Goal: Information Seeking & Learning: Learn about a topic

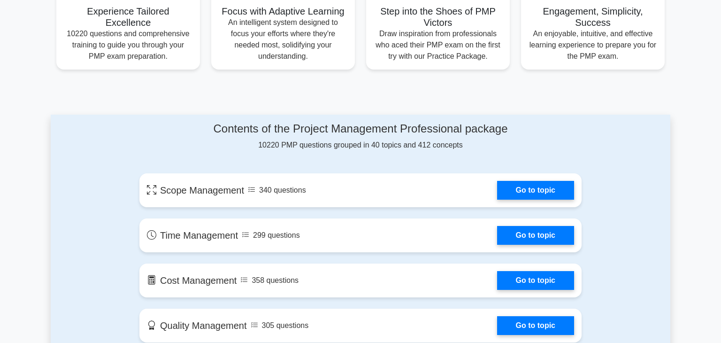
scroll to position [383, 0]
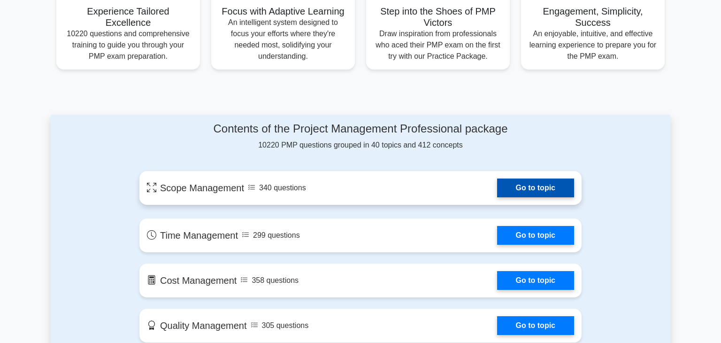
click at [538, 193] on link "Go to topic" at bounding box center [535, 187] width 77 height 19
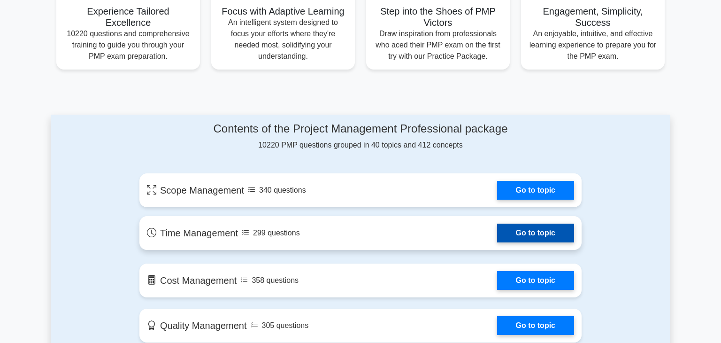
click at [557, 231] on link "Go to topic" at bounding box center [535, 232] width 77 height 19
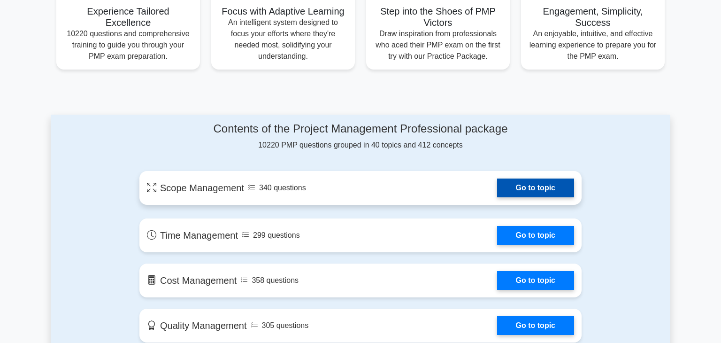
click at [562, 197] on link "Go to topic" at bounding box center [535, 187] width 77 height 19
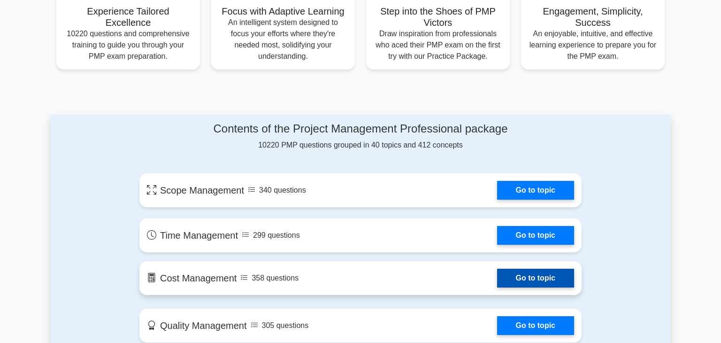
click at [537, 279] on link "Go to topic" at bounding box center [535, 278] width 77 height 19
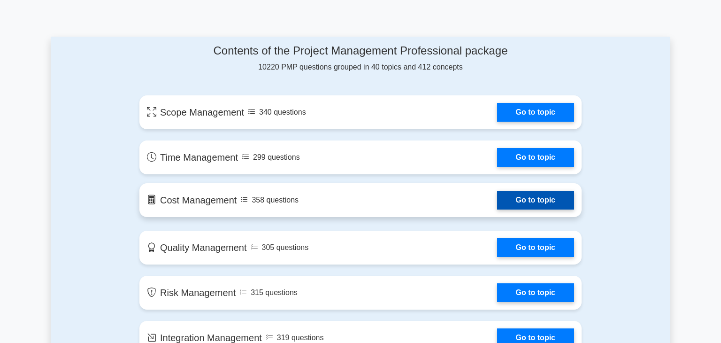
scroll to position [468, 0]
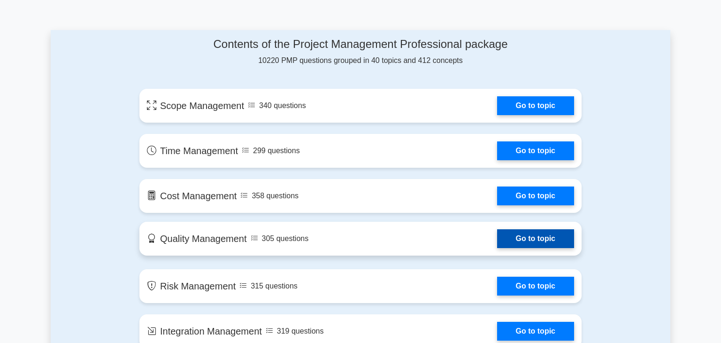
click at [520, 241] on link "Go to topic" at bounding box center [535, 238] width 77 height 19
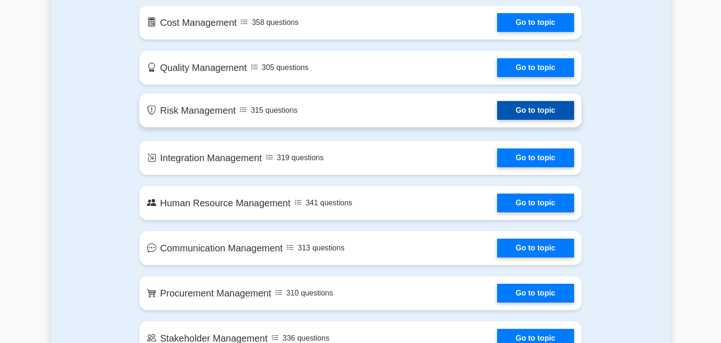
scroll to position [641, 0]
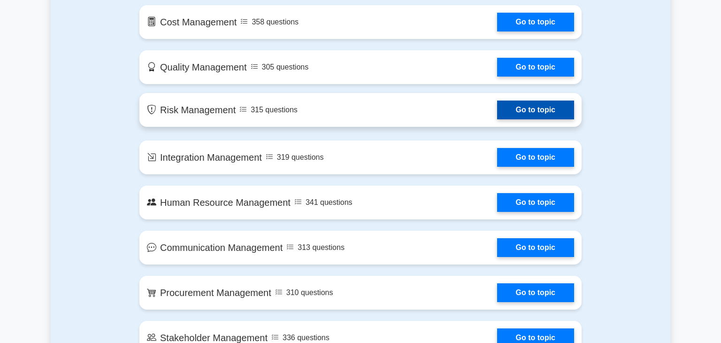
click at [518, 107] on link "Go to topic" at bounding box center [535, 109] width 77 height 19
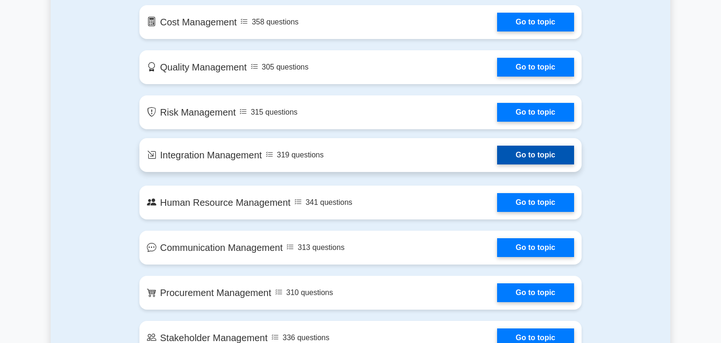
click at [541, 153] on link "Go to topic" at bounding box center [535, 155] width 77 height 19
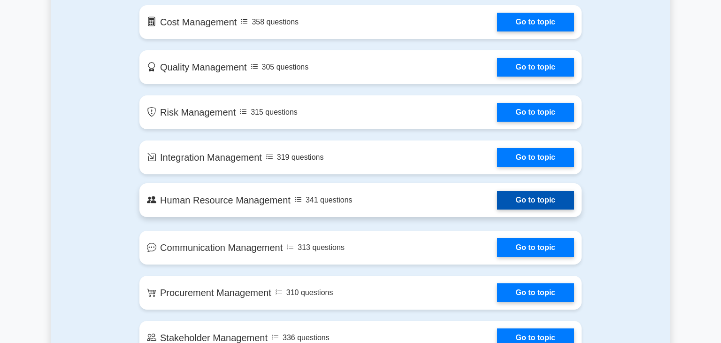
click at [542, 207] on link "Go to topic" at bounding box center [535, 200] width 77 height 19
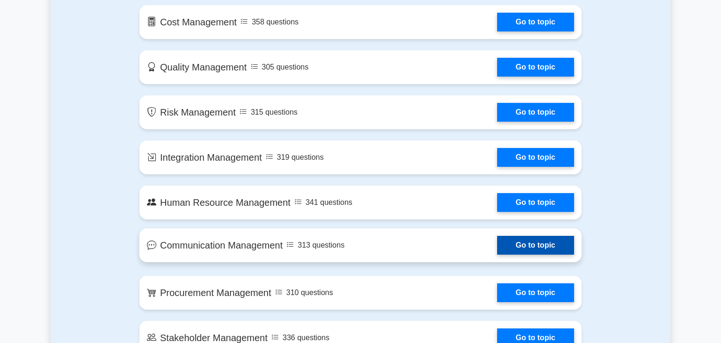
click at [518, 251] on link "Go to topic" at bounding box center [535, 245] width 77 height 19
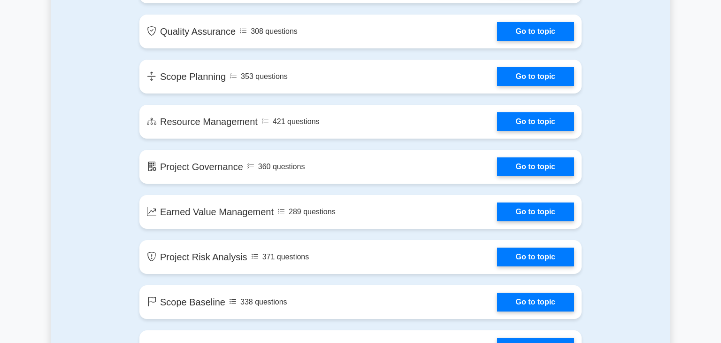
scroll to position [1173, 0]
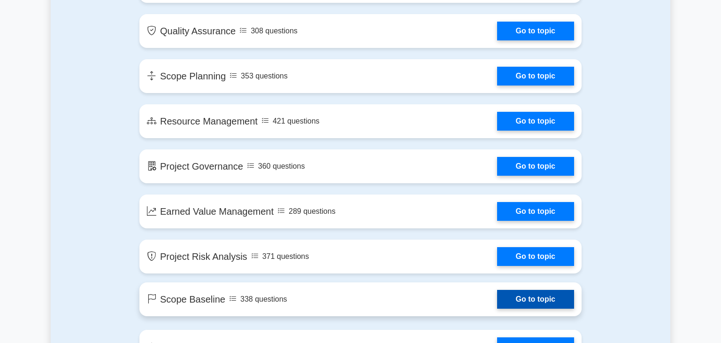
click at [525, 308] on link "Go to topic" at bounding box center [535, 299] width 77 height 19
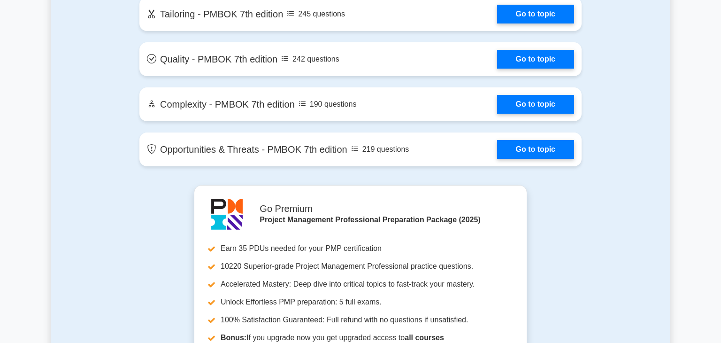
scroll to position [2182, 0]
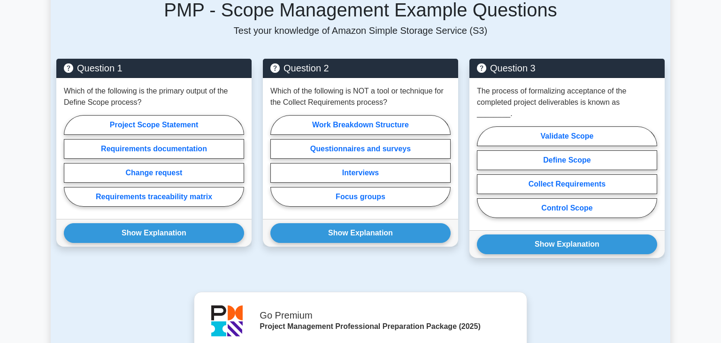
scroll to position [598, 0]
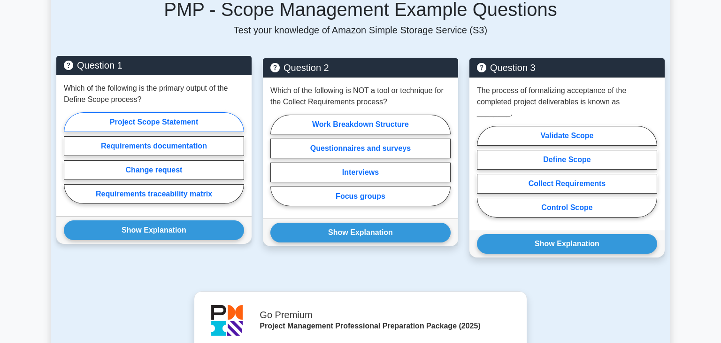
click at [190, 119] on label "Project Scope Statement" at bounding box center [154, 122] width 180 height 20
click at [70, 158] on input "Project Scope Statement" at bounding box center [67, 161] width 6 height 6
radio input "true"
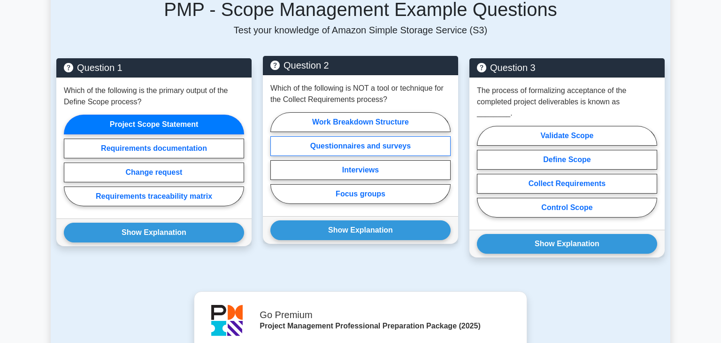
click at [363, 145] on label "Questionnaires and surveys" at bounding box center [360, 146] width 180 height 20
click at [277, 158] on input "Questionnaires and surveys" at bounding box center [273, 161] width 6 height 6
radio input "true"
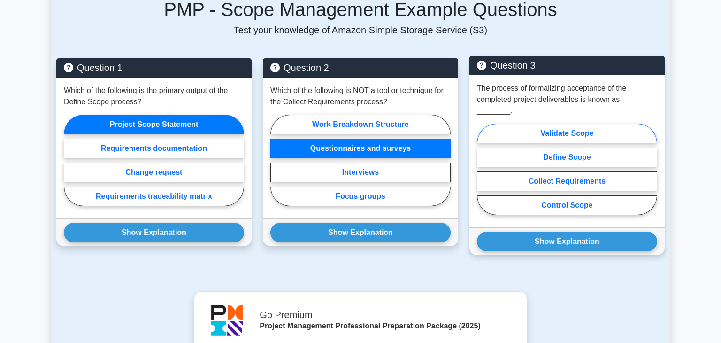
click at [581, 124] on label "Validate Scope" at bounding box center [567, 133] width 180 height 20
click at [483, 169] on input "Validate Scope" at bounding box center [480, 172] width 6 height 6
radio input "true"
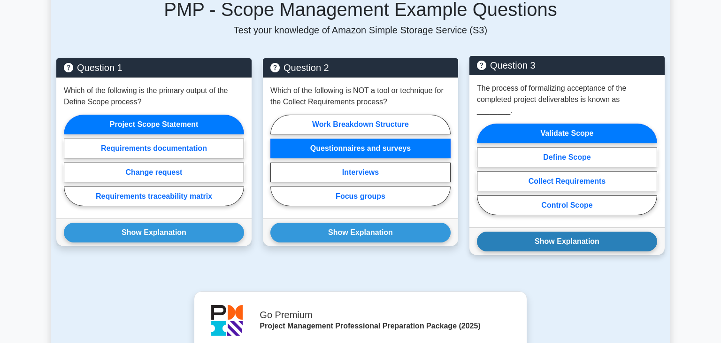
click at [533, 231] on button "Show Explanation" at bounding box center [567, 241] width 180 height 20
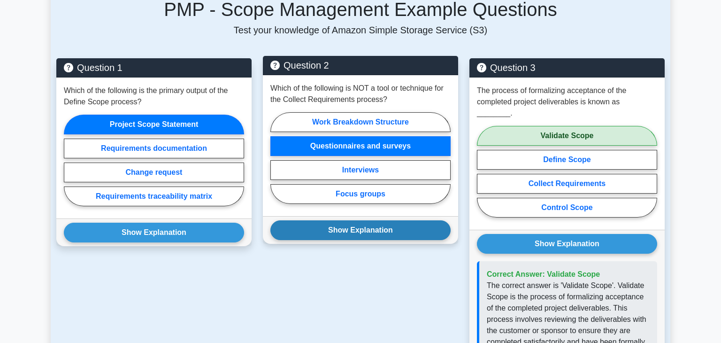
click at [377, 236] on button "Show Explanation" at bounding box center [360, 230] width 180 height 20
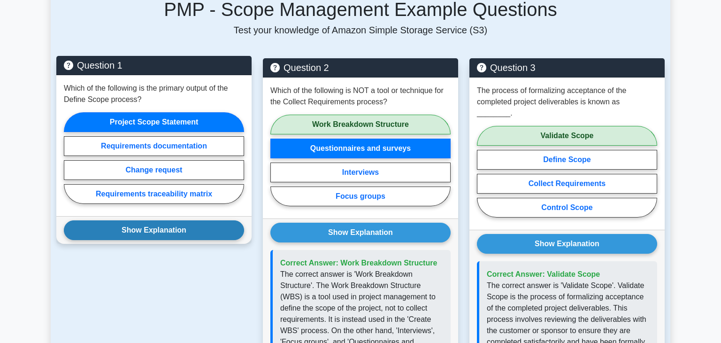
click at [191, 231] on button "Show Explanation" at bounding box center [154, 230] width 180 height 20
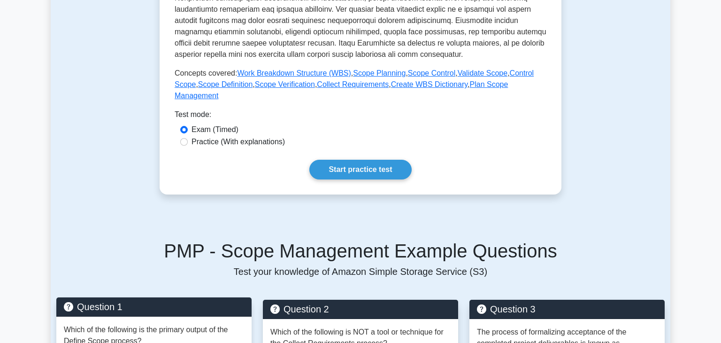
scroll to position [66, 0]
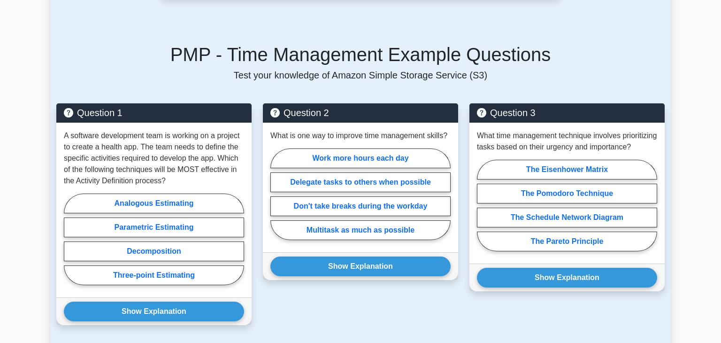
scroll to position [590, 0]
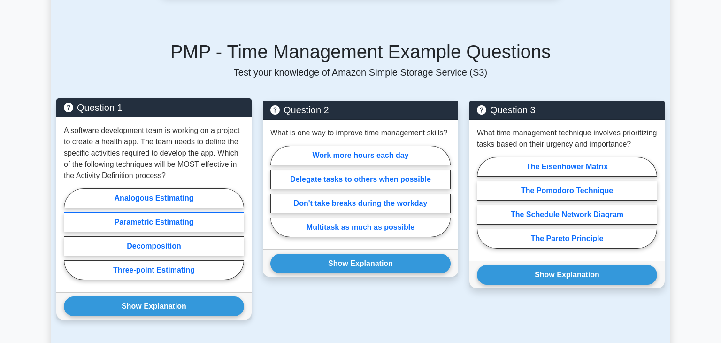
click at [185, 220] on label "Parametric Estimating" at bounding box center [154, 222] width 180 height 20
click at [70, 234] on input "Parametric Estimating" at bounding box center [67, 237] width 6 height 6
radio input "true"
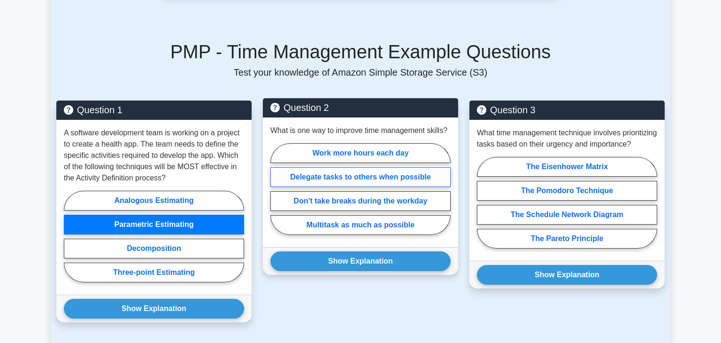
click at [296, 177] on label "Delegate tasks to others when possible" at bounding box center [360, 177] width 180 height 20
click at [277, 189] on input "Delegate tasks to others when possible" at bounding box center [273, 192] width 6 height 6
radio input "true"
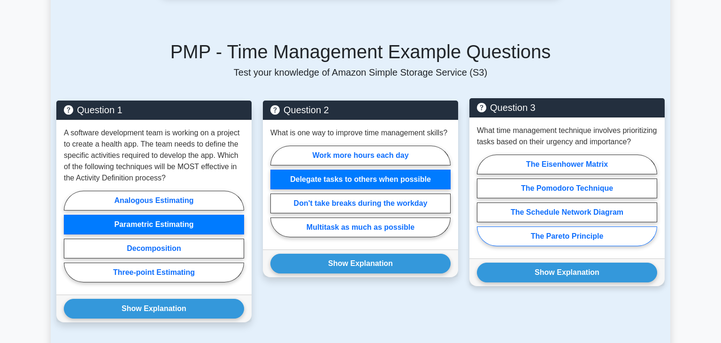
click at [544, 246] on label "The Pareto Principle" at bounding box center [567, 236] width 180 height 20
click at [483, 206] on input "The Pareto Principle" at bounding box center [480, 203] width 6 height 6
radio input "true"
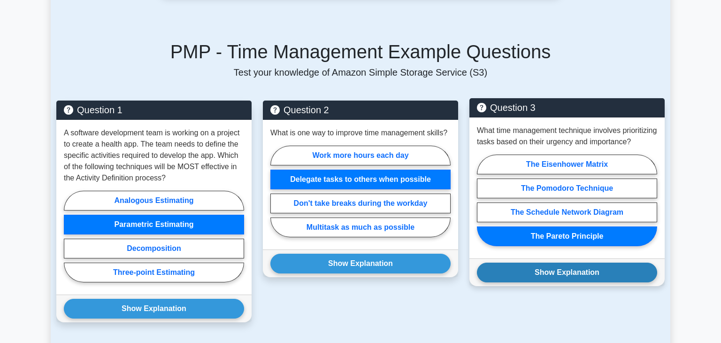
click at [543, 280] on button "Show Explanation" at bounding box center [567, 272] width 180 height 20
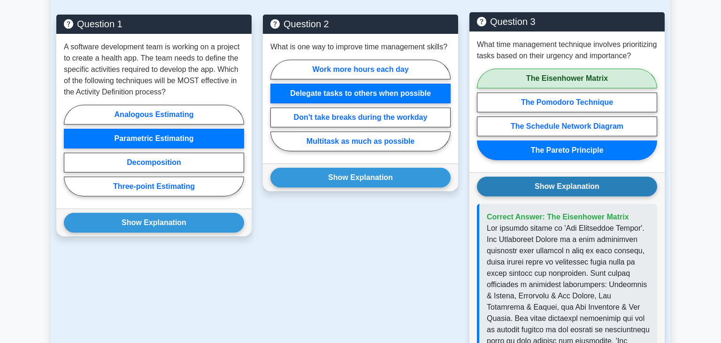
scroll to position [665, 0]
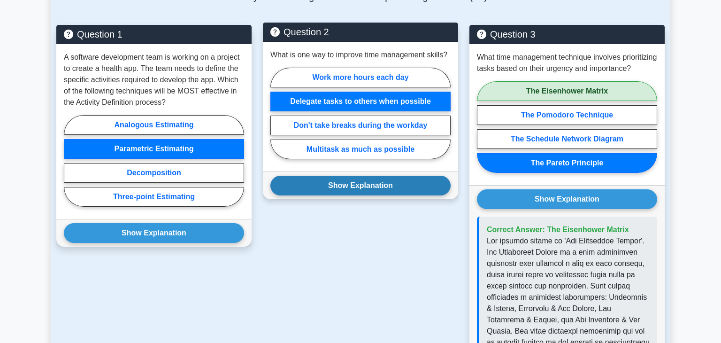
click at [382, 184] on button "Show Explanation" at bounding box center [360, 186] width 180 height 20
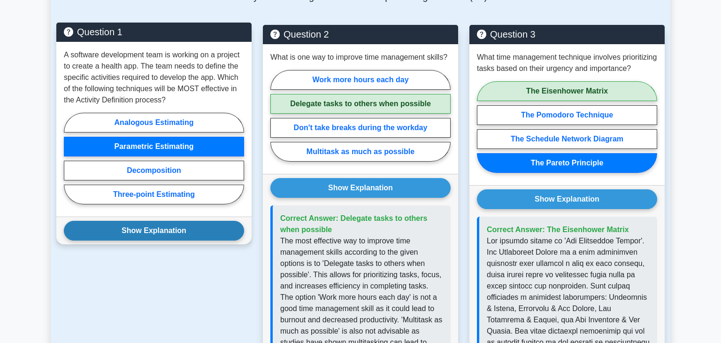
click at [165, 230] on button "Show Explanation" at bounding box center [154, 231] width 180 height 20
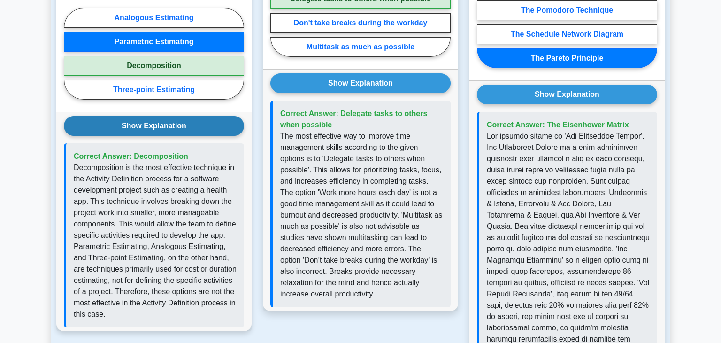
scroll to position [771, 0]
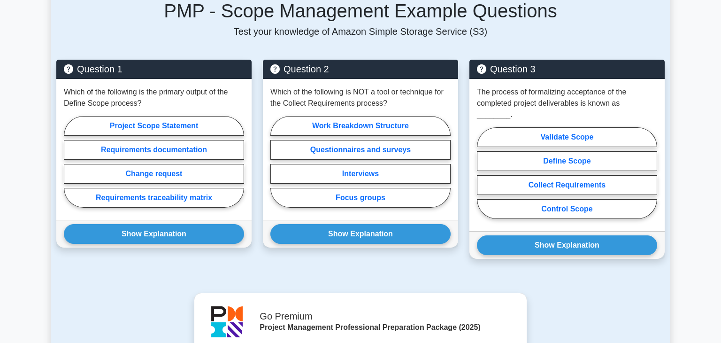
scroll to position [593, 0]
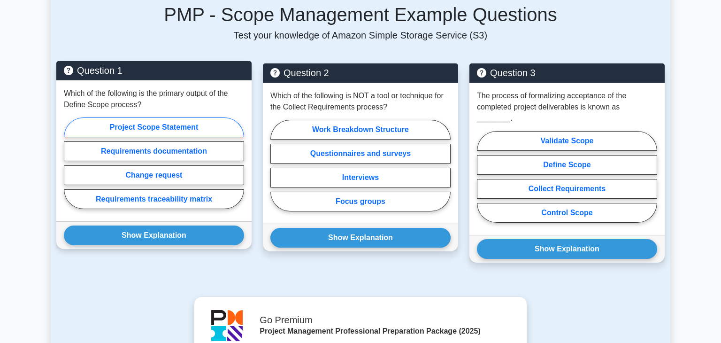
click at [170, 128] on label "Project Scope Statement" at bounding box center [154, 127] width 180 height 20
click at [70, 163] on input "Project Scope Statement" at bounding box center [67, 166] width 6 height 6
radio input "true"
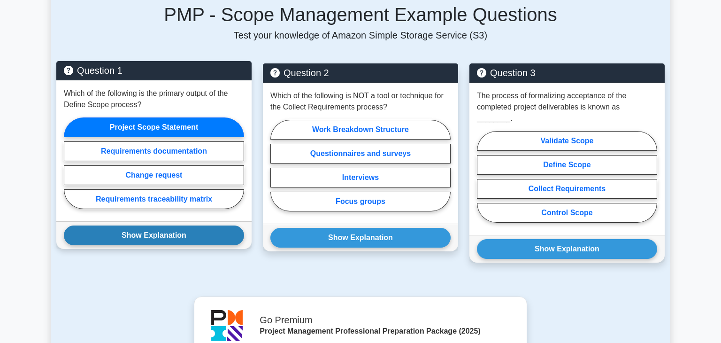
click at [156, 233] on button "Show Explanation" at bounding box center [154, 235] width 180 height 20
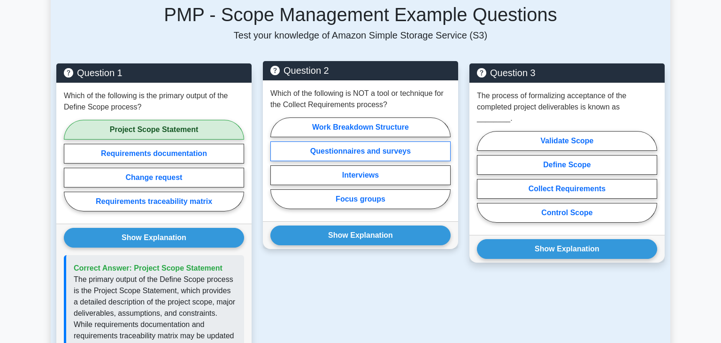
click at [434, 147] on label "Questionnaires and surveys" at bounding box center [360, 151] width 180 height 20
click at [277, 163] on input "Questionnaires and surveys" at bounding box center [273, 166] width 6 height 6
radio input "true"
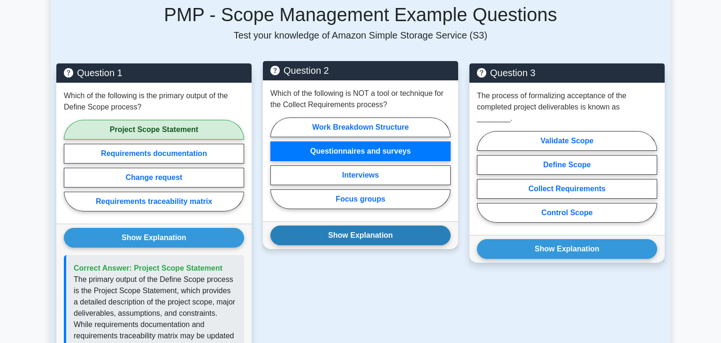
click at [375, 239] on button "Show Explanation" at bounding box center [360, 235] width 180 height 20
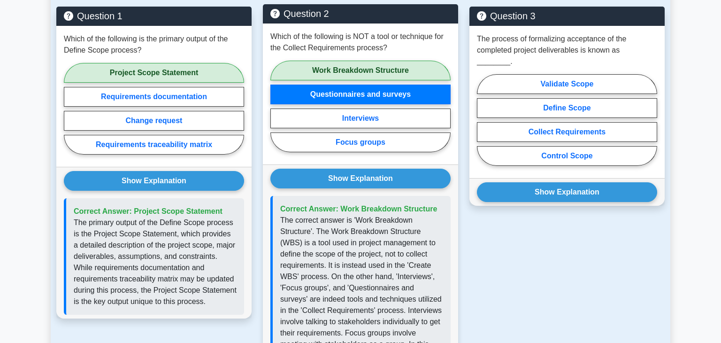
scroll to position [652, 0]
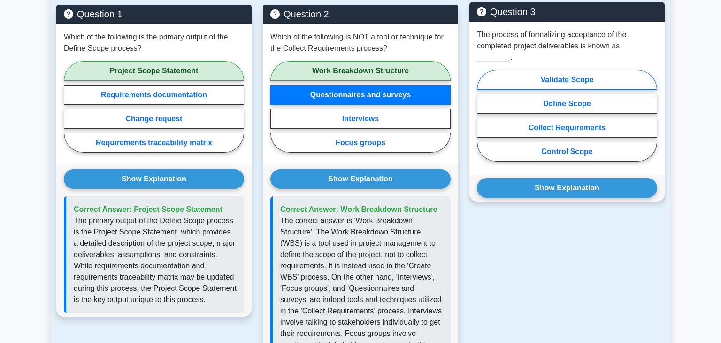
click at [528, 72] on label "Validate Scope" at bounding box center [567, 80] width 180 height 20
click at [483, 115] on input "Validate Scope" at bounding box center [480, 118] width 6 height 6
radio input "true"
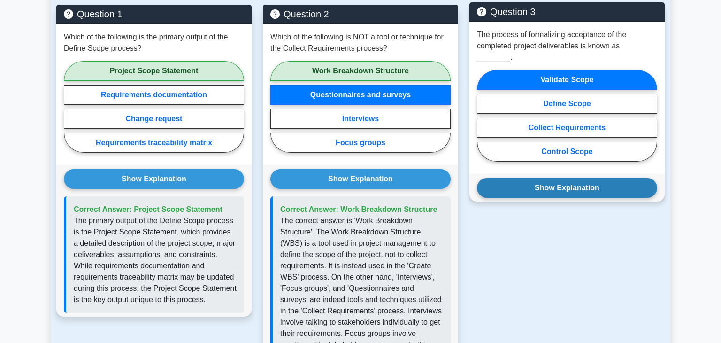
click at [532, 178] on button "Show Explanation" at bounding box center [567, 188] width 180 height 20
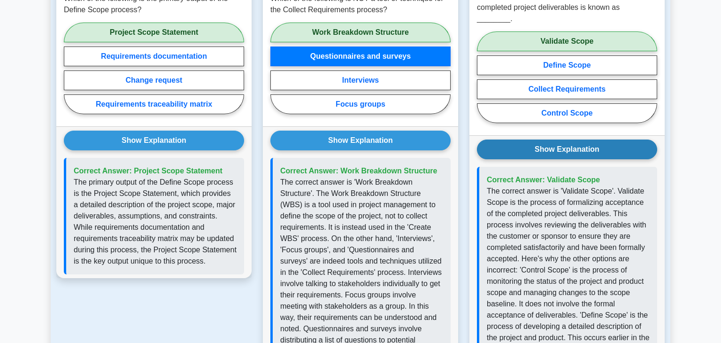
scroll to position [699, 0]
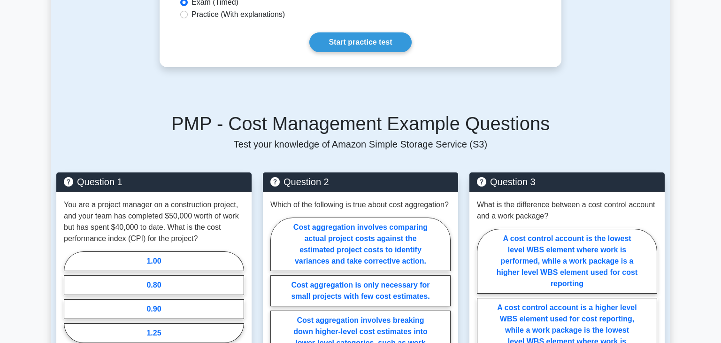
scroll to position [502, 0]
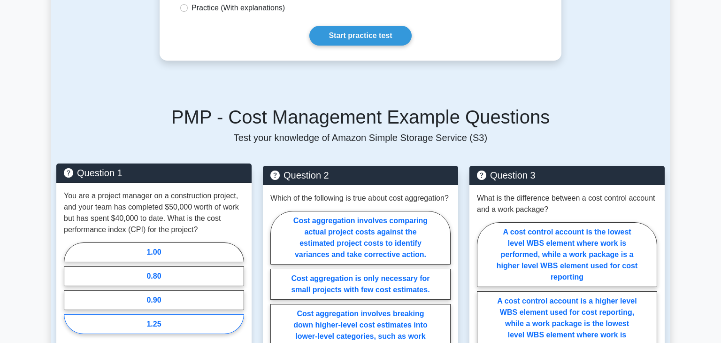
click at [178, 319] on label "1.25" at bounding box center [154, 324] width 180 height 20
click at [70, 294] on input "1.25" at bounding box center [67, 291] width 6 height 6
radio input "true"
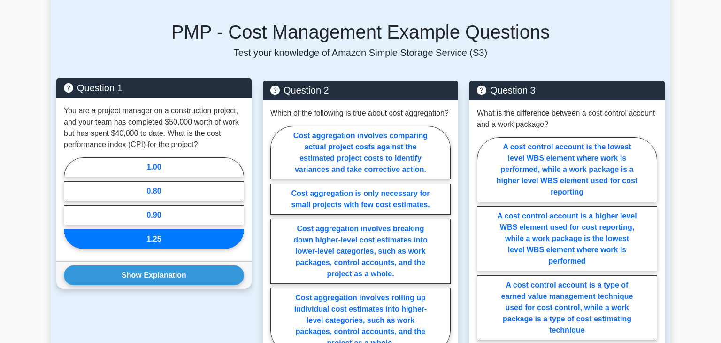
scroll to position [586, 0]
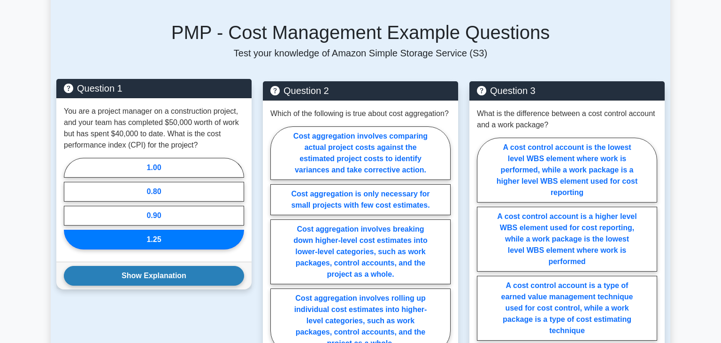
click at [171, 266] on button "Show Explanation" at bounding box center [154, 276] width 180 height 20
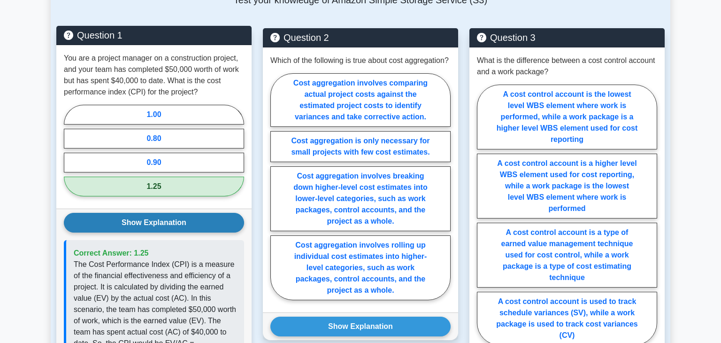
scroll to position [639, 0]
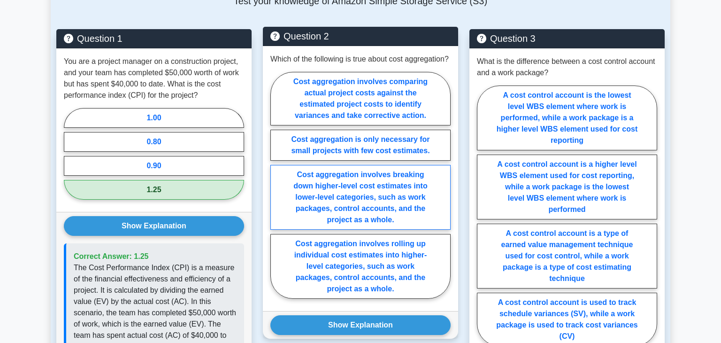
click at [352, 182] on label "Cost aggregation involves breaking down higher-level cost estimates into lower-…" at bounding box center [360, 197] width 180 height 65
click at [277, 185] on input "Cost aggregation involves breaking down higher-level cost estimates into lower-…" at bounding box center [273, 188] width 6 height 6
radio input "true"
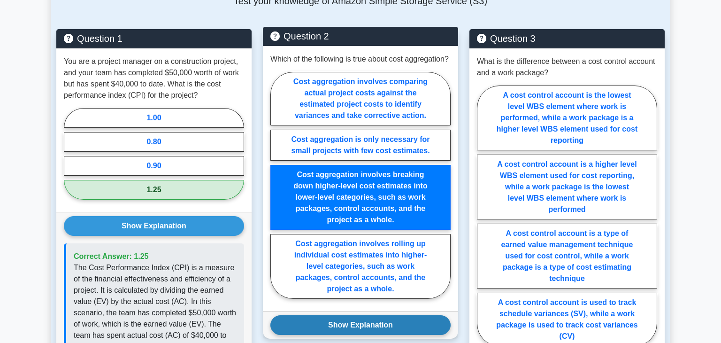
click at [320, 316] on button "Show Explanation" at bounding box center [360, 325] width 180 height 20
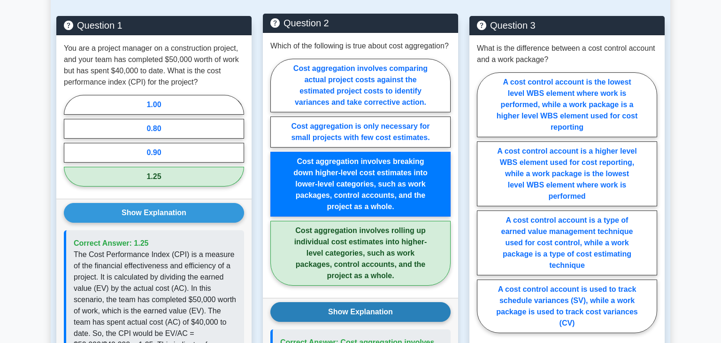
scroll to position [654, 0]
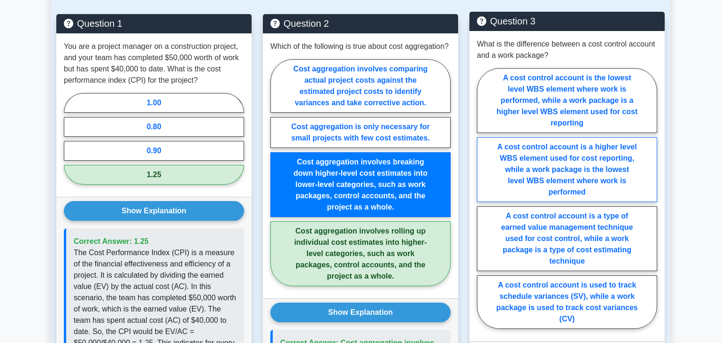
click at [509, 185] on label "A cost control account is a higher level WBS element used for cost reporting, w…" at bounding box center [567, 169] width 180 height 65
click at [483, 198] on input "A cost control account is a higher level WBS element used for cost reporting, w…" at bounding box center [480, 201] width 6 height 6
radio input "true"
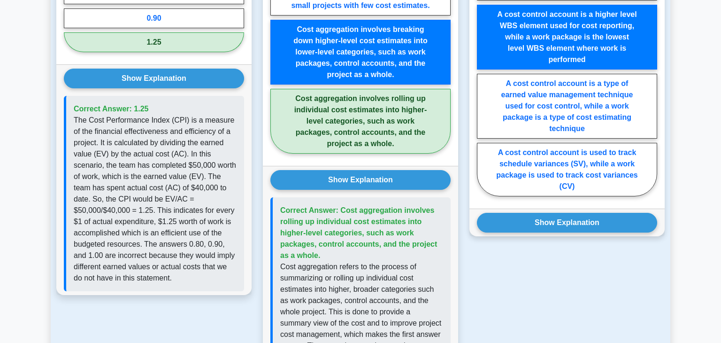
scroll to position [789, 0]
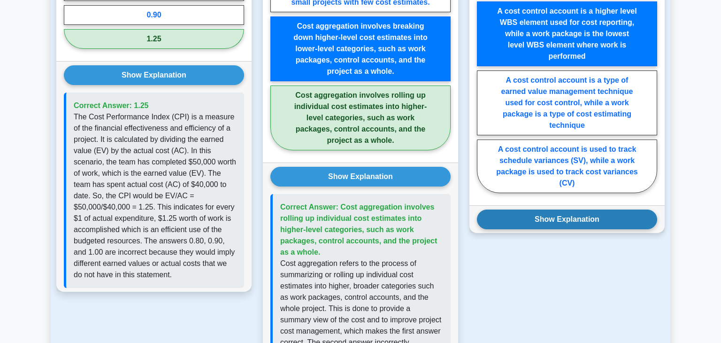
click at [504, 223] on button "Show Explanation" at bounding box center [567, 219] width 180 height 20
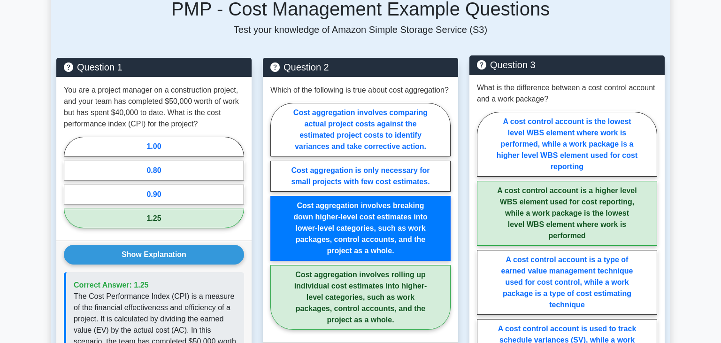
scroll to position [0, 0]
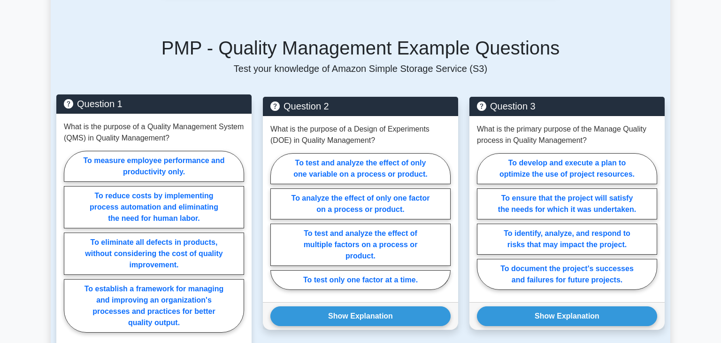
scroll to position [582, 0]
click at [154, 296] on label "To establish a framework for managing and improving an organization's processes…" at bounding box center [154, 306] width 180 height 54
click at [70, 247] on input "To establish a framework for managing and improving an organization's processes…" at bounding box center [67, 244] width 6 height 6
radio input "true"
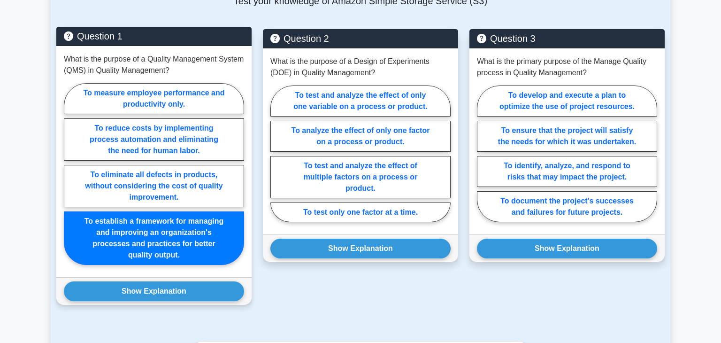
scroll to position [652, 0]
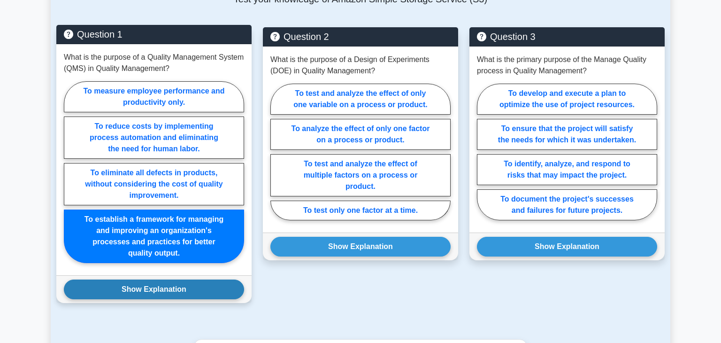
click at [154, 295] on button "Show Explanation" at bounding box center [154, 289] width 180 height 20
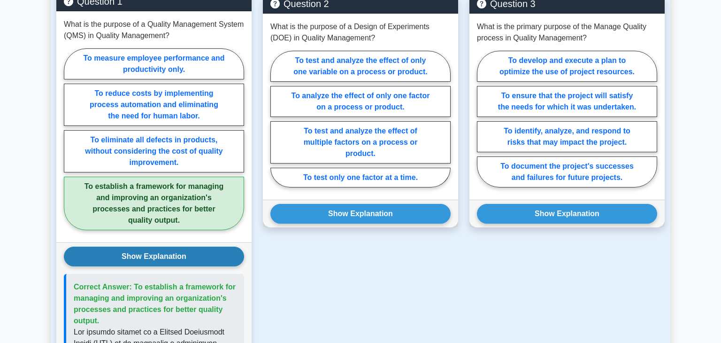
scroll to position [685, 0]
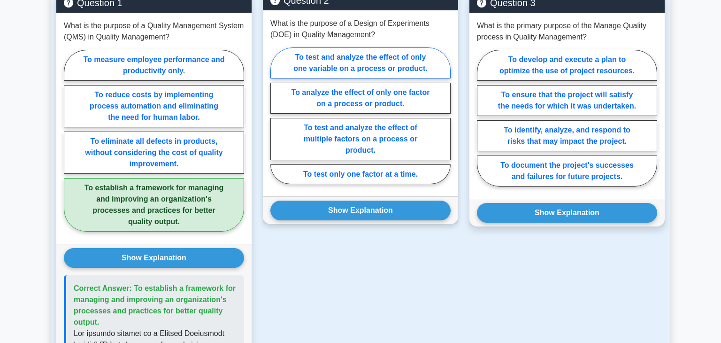
click at [390, 66] on label "To test and analyze the effect of only one variable on a process or product." at bounding box center [360, 62] width 180 height 31
click at [277, 115] on input "To test and analyze the effect of only one variable on a process or product." at bounding box center [273, 118] width 6 height 6
radio input "true"
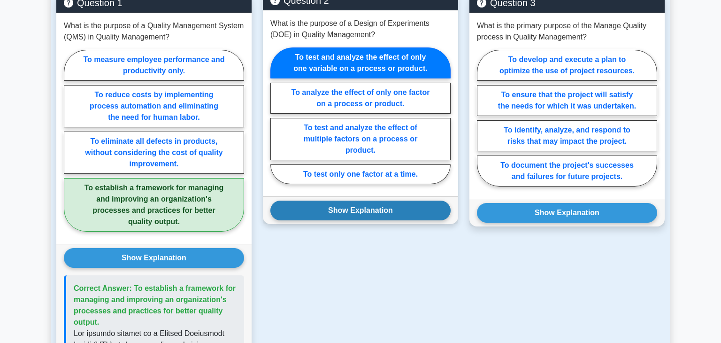
click at [371, 206] on button "Show Explanation" at bounding box center [360, 210] width 180 height 20
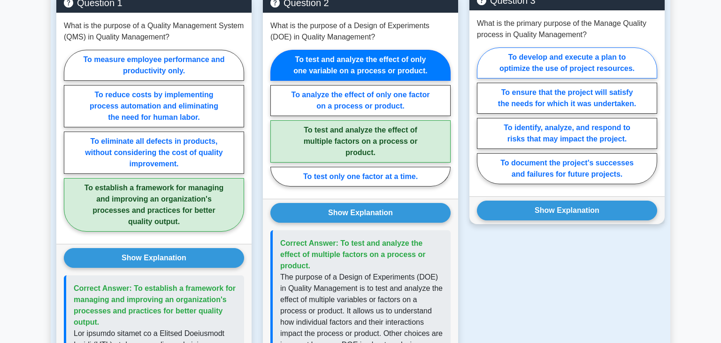
click at [551, 69] on label "To develop and execute a plan to optimize the use of project resources." at bounding box center [567, 62] width 180 height 31
click at [483, 115] on input "To develop and execute a plan to optimize the use of project resources." at bounding box center [480, 118] width 6 height 6
radio input "true"
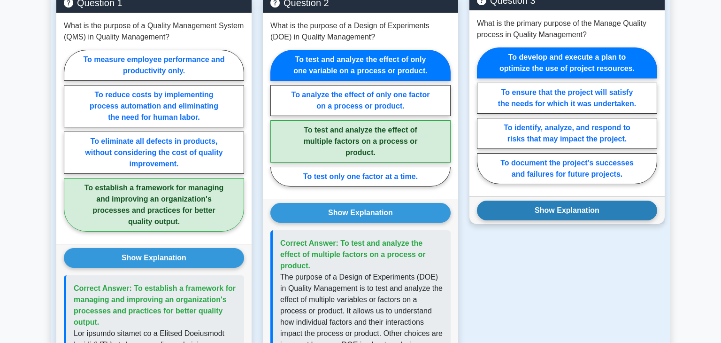
click at [540, 202] on button "Show Explanation" at bounding box center [567, 210] width 180 height 20
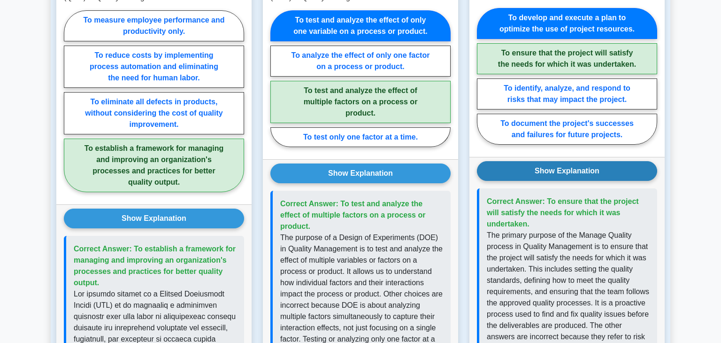
scroll to position [727, 0]
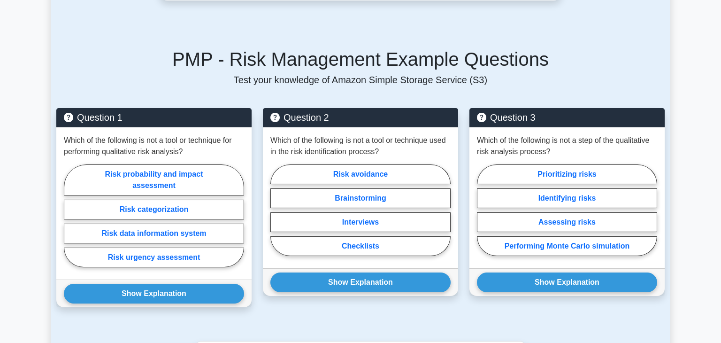
scroll to position [554, 0]
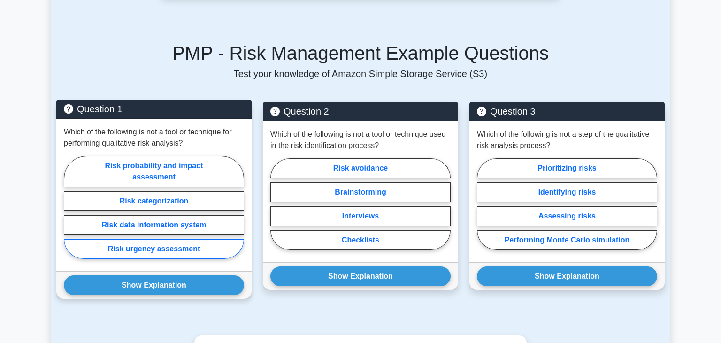
click at [164, 245] on label "Risk urgency assessment" at bounding box center [154, 249] width 180 height 20
click at [70, 213] on input "Risk urgency assessment" at bounding box center [67, 210] width 6 height 6
radio input "true"
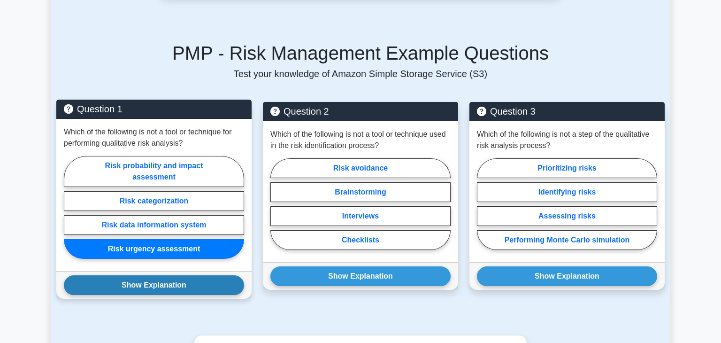
click at [165, 280] on button "Show Explanation" at bounding box center [154, 285] width 180 height 20
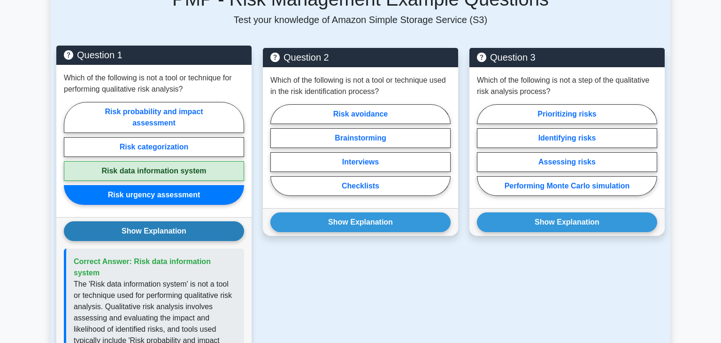
scroll to position [595, 0]
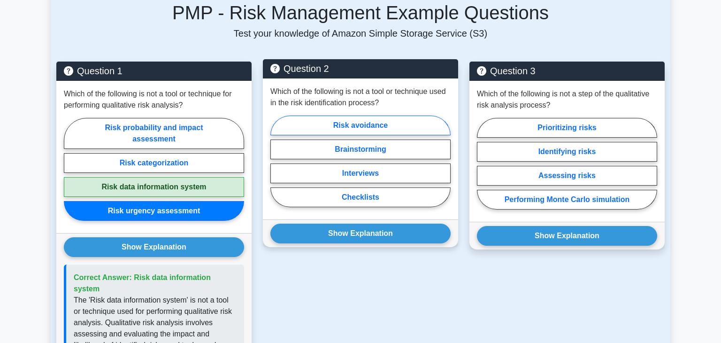
click at [322, 129] on label "Risk avoidance" at bounding box center [360, 125] width 180 height 20
click at [277, 161] on input "Risk avoidance" at bounding box center [273, 164] width 6 height 6
radio input "true"
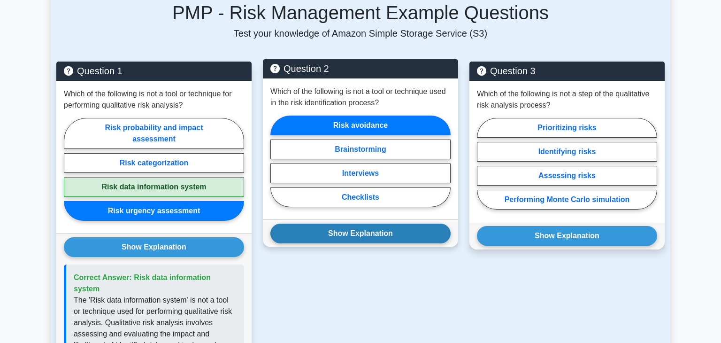
click at [346, 227] on button "Show Explanation" at bounding box center [360, 233] width 180 height 20
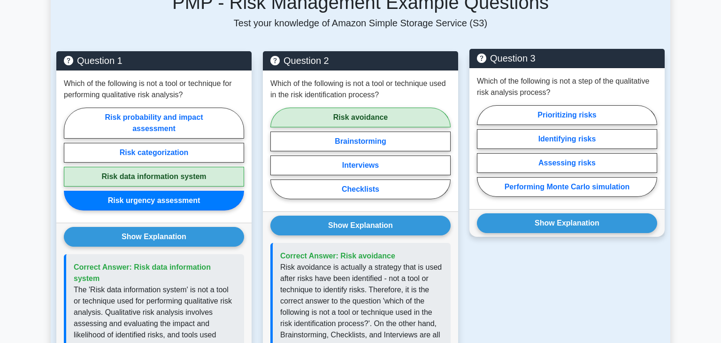
scroll to position [601, 0]
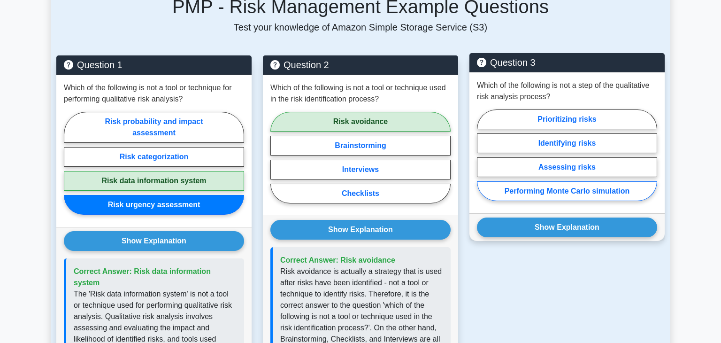
click at [577, 190] on label "Performing Monte Carlo simulation" at bounding box center [567, 191] width 180 height 20
click at [483, 161] on input "Performing Monte Carlo simulation" at bounding box center [480, 158] width 6 height 6
radio input "true"
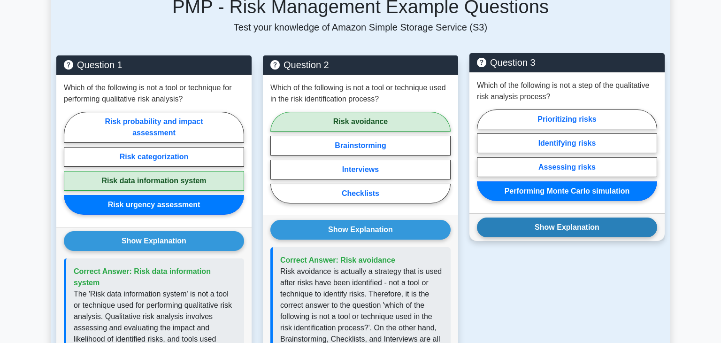
click at [577, 226] on button "Show Explanation" at bounding box center [567, 227] width 180 height 20
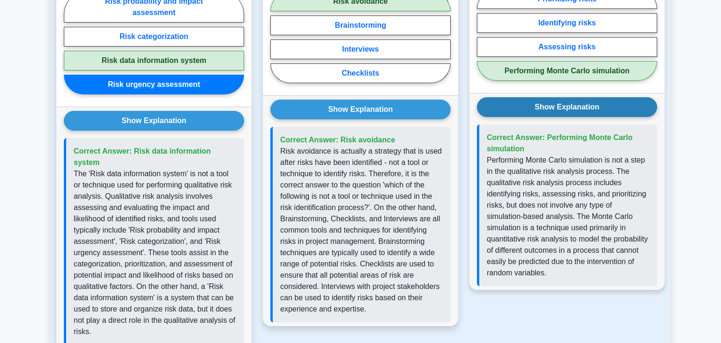
scroll to position [722, 0]
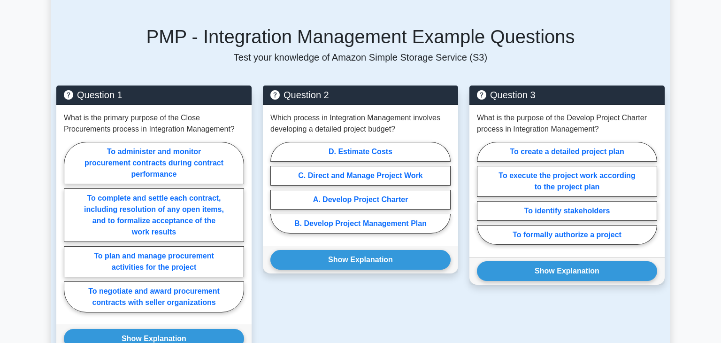
scroll to position [605, 0]
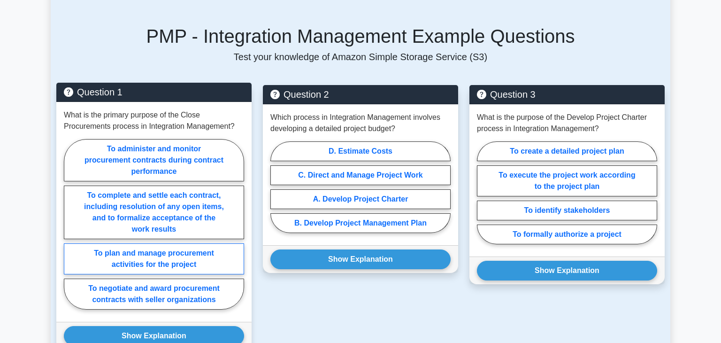
click at [223, 267] on label "To plan and manage procurement activities for the project" at bounding box center [154, 258] width 180 height 31
click at [70, 230] on input "To plan and manage procurement activities for the project" at bounding box center [67, 227] width 6 height 6
radio input "true"
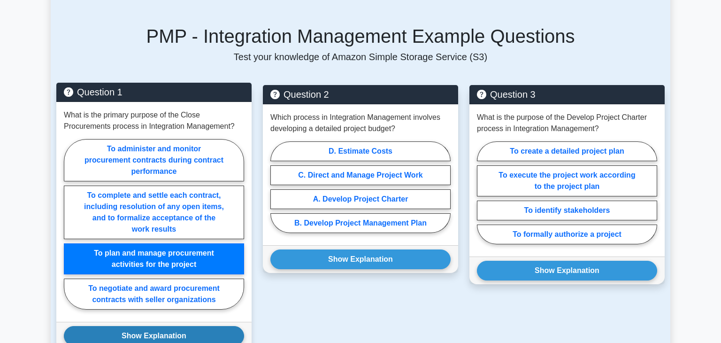
click at [205, 330] on button "Show Explanation" at bounding box center [154, 336] width 180 height 20
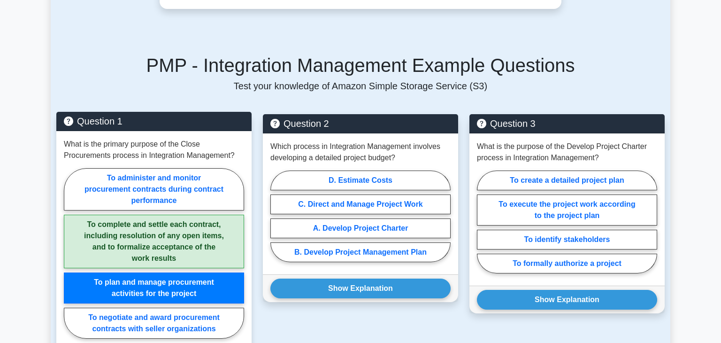
scroll to position [579, 0]
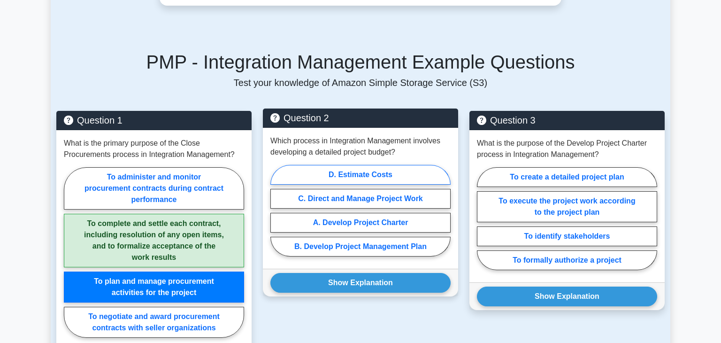
click at [362, 177] on label "D. Estimate Costs" at bounding box center [360, 175] width 180 height 20
click at [277, 210] on input "D. Estimate Costs" at bounding box center [273, 213] width 6 height 6
radio input "true"
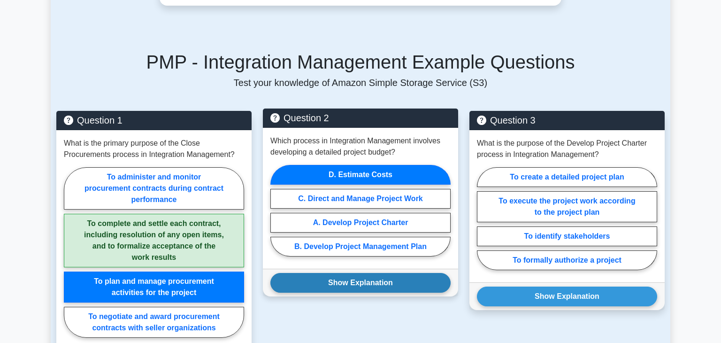
click at [350, 281] on button "Show Explanation" at bounding box center [360, 283] width 180 height 20
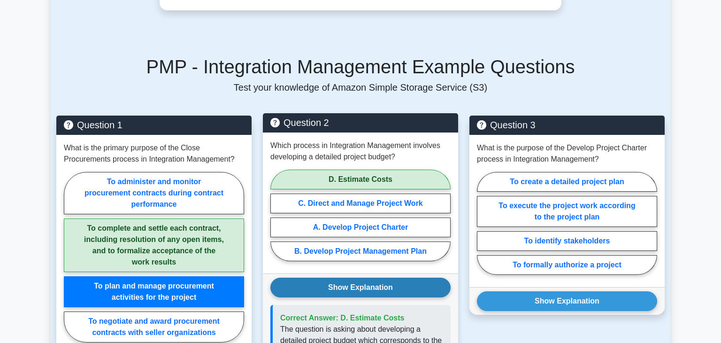
scroll to position [570, 0]
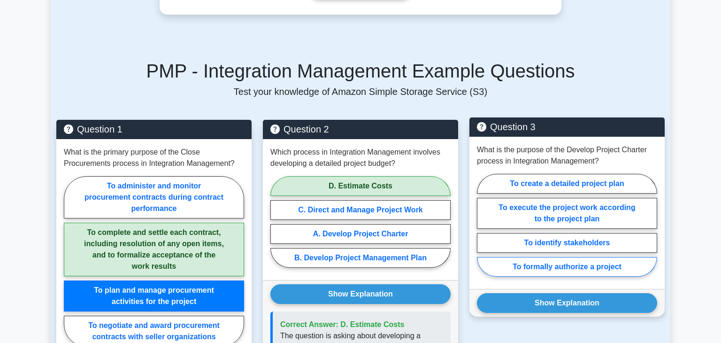
click at [512, 267] on label "To formally authorize a project" at bounding box center [567, 267] width 180 height 20
click at [483, 231] on input "To formally authorize a project" at bounding box center [480, 228] width 6 height 6
radio input "true"
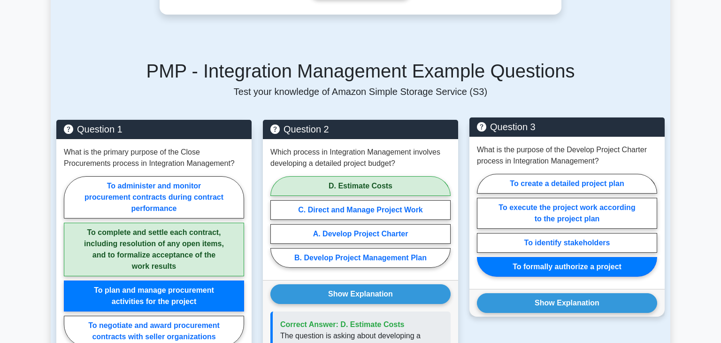
click at [523, 311] on div "Show Explanation Correct Answer: To formally authorize a project" at bounding box center [566, 303] width 195 height 28
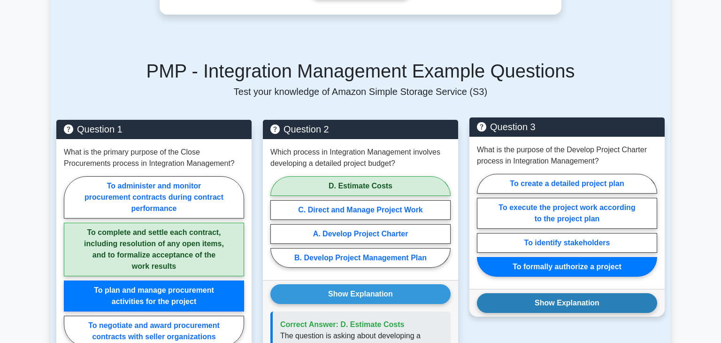
click at [522, 308] on button "Show Explanation" at bounding box center [567, 303] width 180 height 20
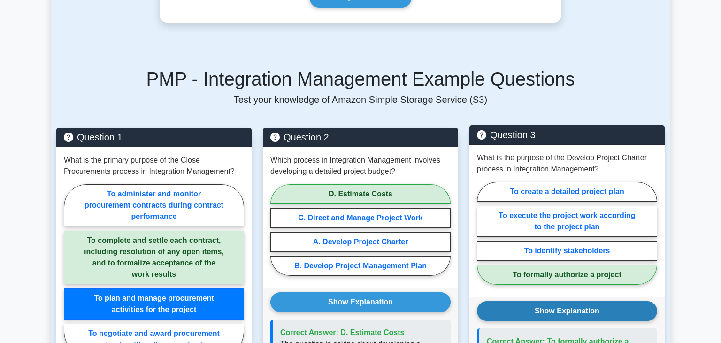
scroll to position [0, 0]
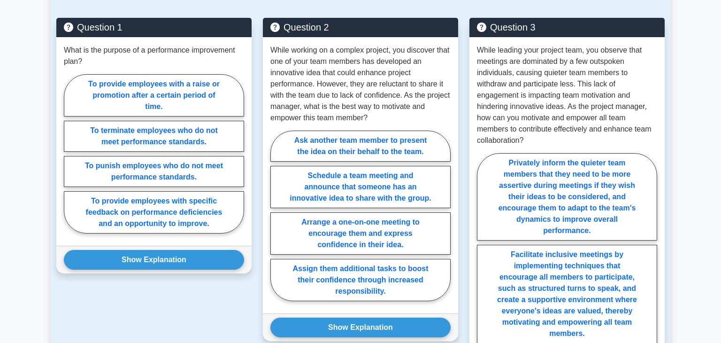
scroll to position [704, 0]
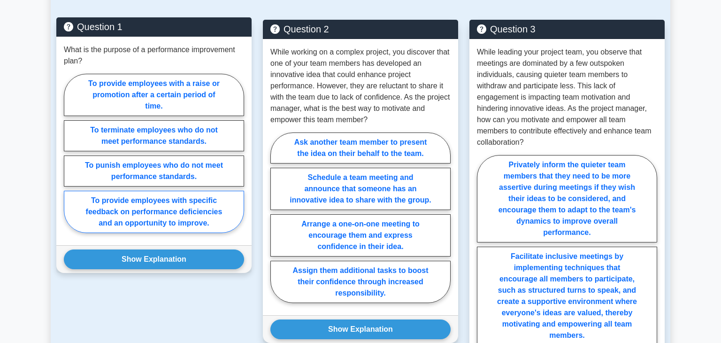
click at [138, 197] on label "To provide employees with specific feedback on performance deficiencies and an …" at bounding box center [154, 212] width 180 height 42
click at [70, 159] on input "To provide employees with specific feedback on performance deficiencies and an …" at bounding box center [67, 156] width 6 height 6
radio input "true"
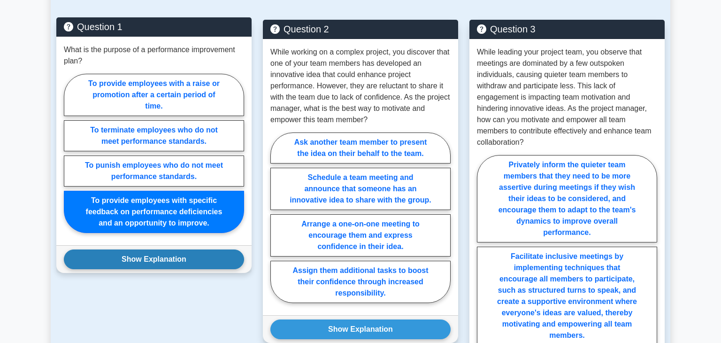
click at [131, 262] on button "Show Explanation" at bounding box center [154, 259] width 180 height 20
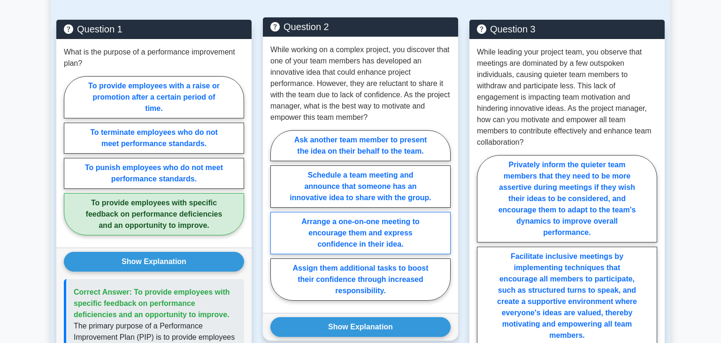
click at [328, 230] on label "Arrange a one-on-one meeting to encourage them and express confidence in their …" at bounding box center [360, 233] width 180 height 42
click at [277, 221] on input "Arrange a one-on-one meeting to encourage them and express confidence in their …" at bounding box center [273, 218] width 6 height 6
radio input "true"
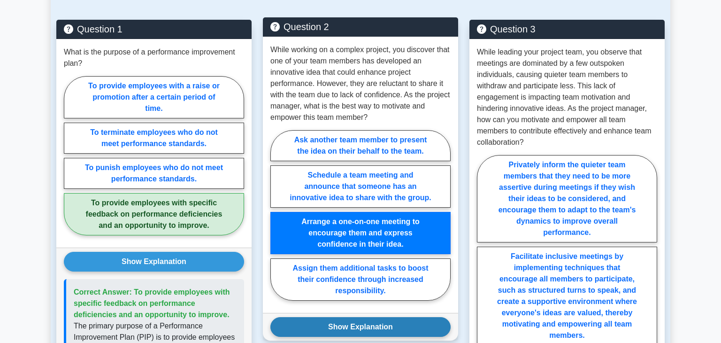
click at [316, 331] on button "Show Explanation" at bounding box center [360, 327] width 180 height 20
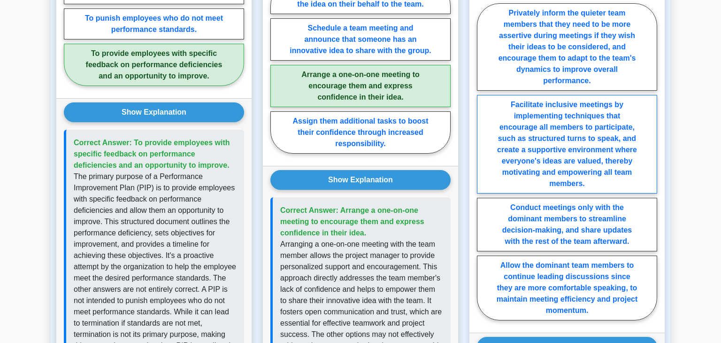
scroll to position [858, 0]
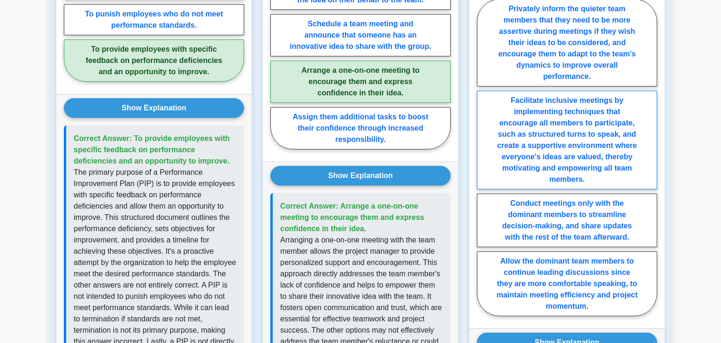
click at [546, 160] on label "Facilitate inclusive meetings by implementing techniques that encourage all mem…" at bounding box center [567, 140] width 180 height 99
click at [483, 160] on input "Facilitate inclusive meetings by implementing techniques that encourage all mem…" at bounding box center [480, 160] width 6 height 6
radio input "true"
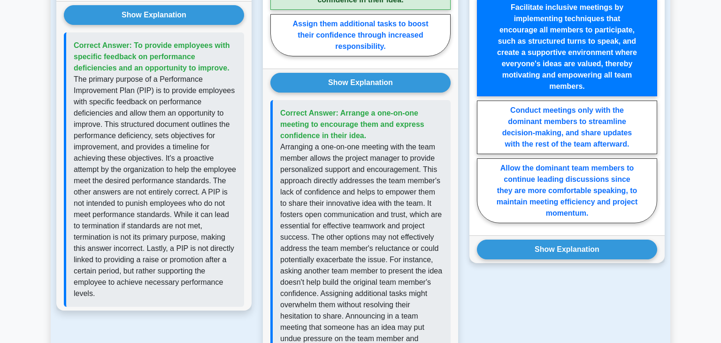
scroll to position [953, 0]
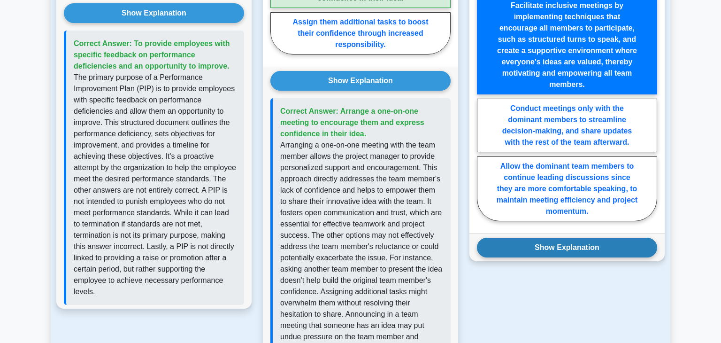
click at [536, 245] on button "Show Explanation" at bounding box center [567, 248] width 180 height 20
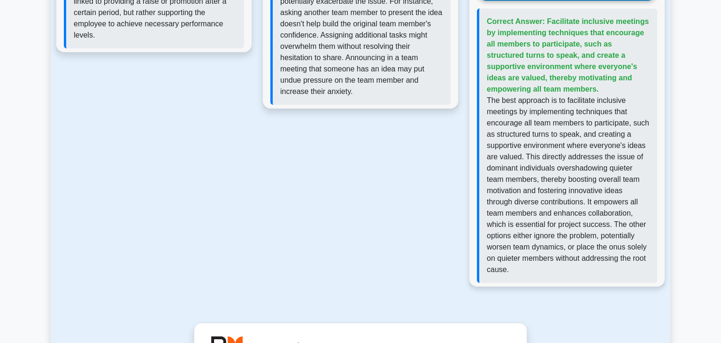
scroll to position [0, 0]
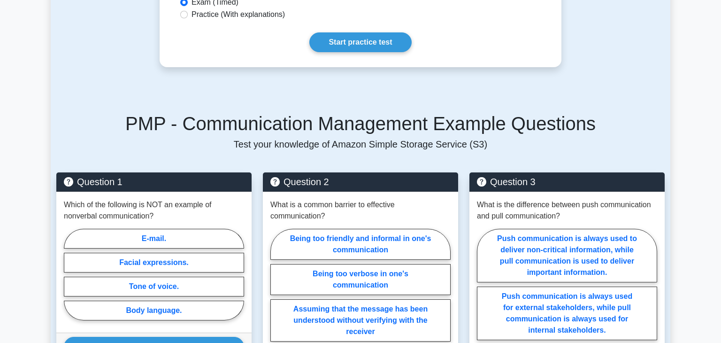
scroll to position [564, 0]
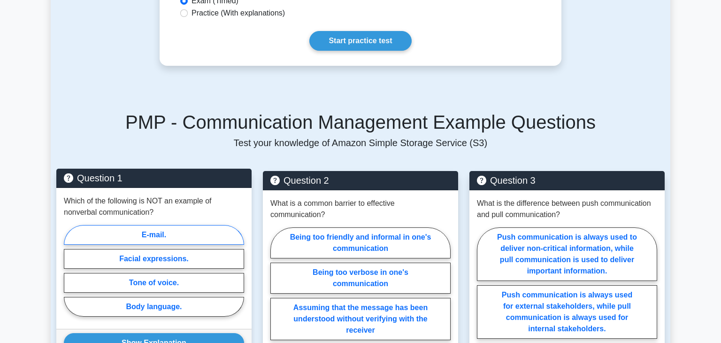
click at [221, 231] on label "E-mail." at bounding box center [154, 235] width 180 height 20
click at [70, 270] on input "E-mail." at bounding box center [67, 273] width 6 height 6
radio input "true"
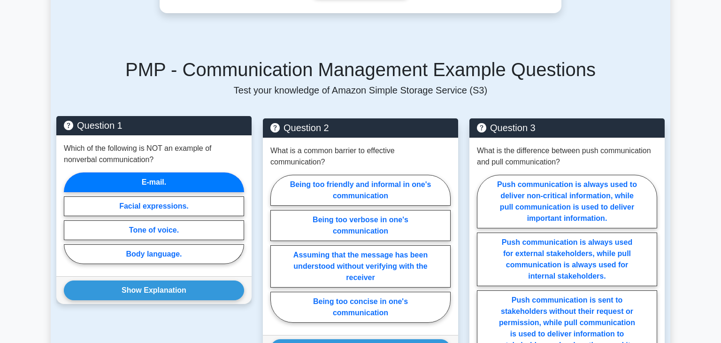
scroll to position [618, 0]
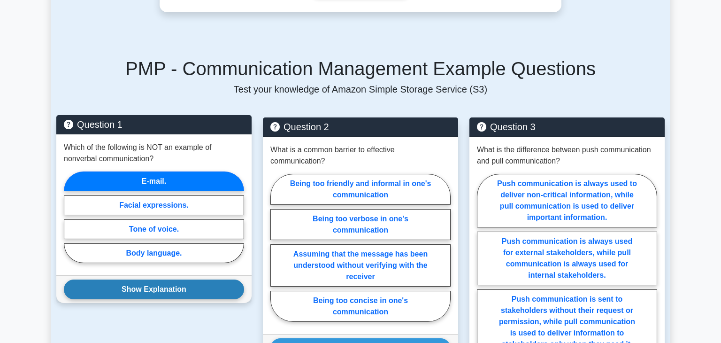
click at [197, 292] on button "Show Explanation" at bounding box center [154, 289] width 180 height 20
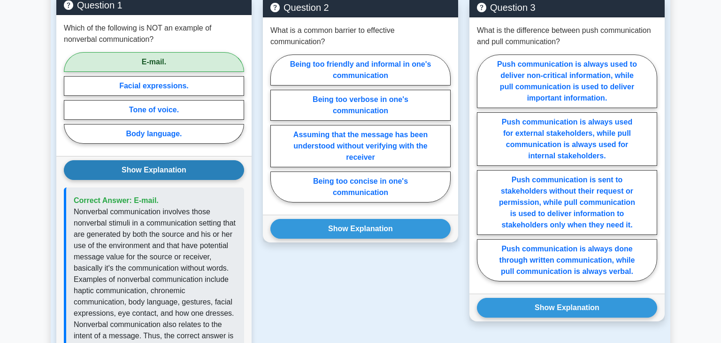
scroll to position [741, 0]
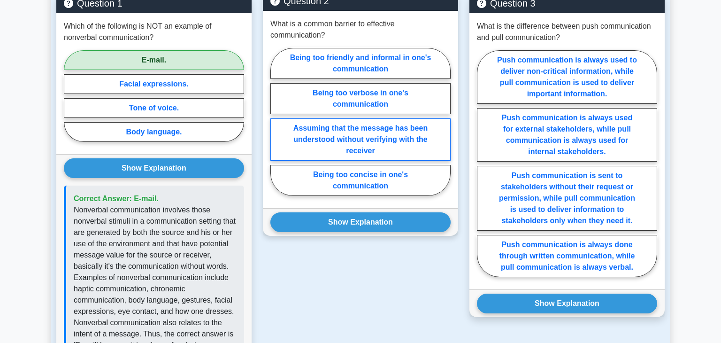
click at [316, 143] on label "Assuming that the message has been understood without verifying with the receiv…" at bounding box center [360, 139] width 180 height 42
click at [277, 128] on input "Assuming that the message has been understood without verifying with the receiv…" at bounding box center [273, 125] width 6 height 6
radio input "true"
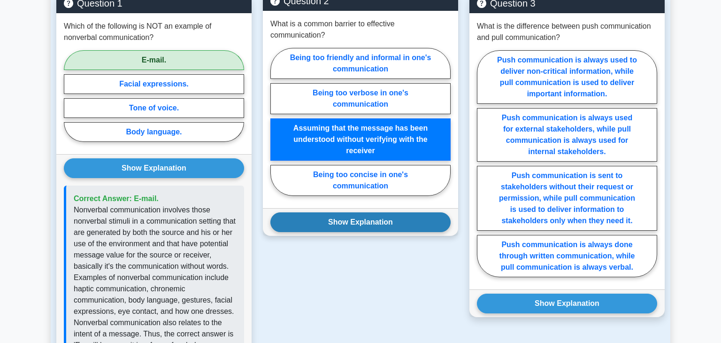
click at [319, 225] on button "Show Explanation" at bounding box center [360, 222] width 180 height 20
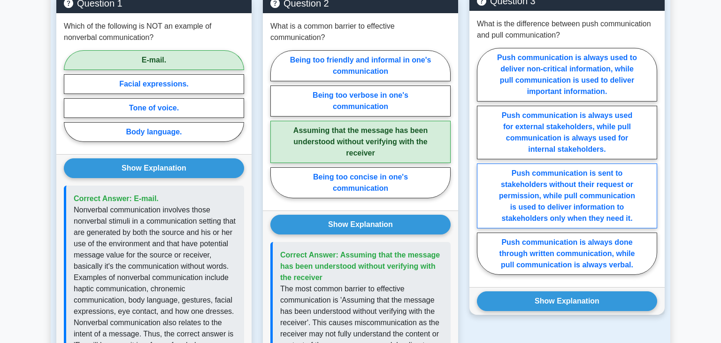
click at [531, 190] on label "Push communication is sent to stakeholders without their request or permission,…" at bounding box center [567, 195] width 180 height 65
click at [483, 167] on input "Push communication is sent to stakeholders without their request or permission,…" at bounding box center [480, 164] width 6 height 6
radio input "true"
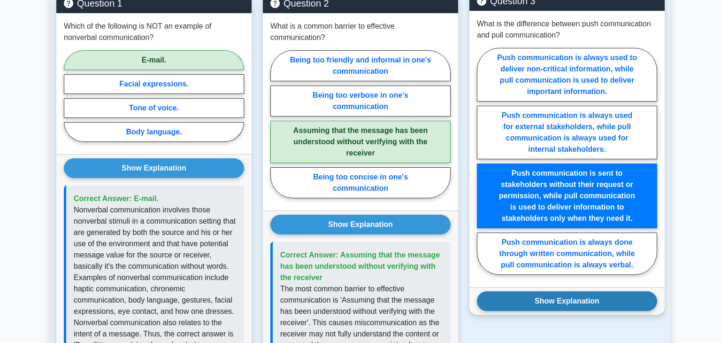
click at [535, 297] on button "Show Explanation" at bounding box center [567, 301] width 180 height 20
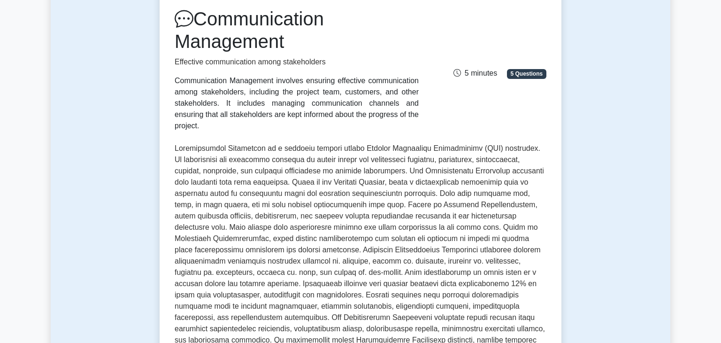
scroll to position [0, 0]
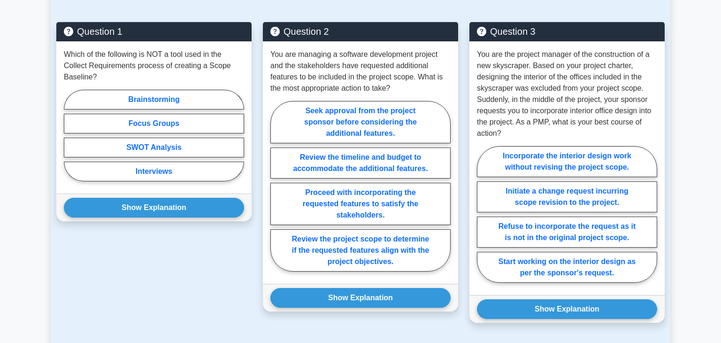
scroll to position [656, 0]
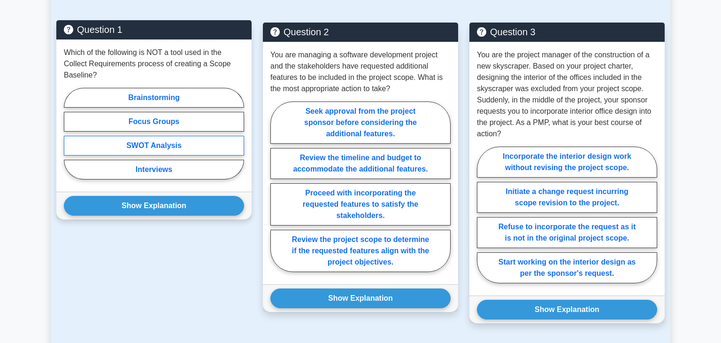
click at [118, 145] on label "SWOT Analysis" at bounding box center [154, 146] width 180 height 20
click at [70, 139] on input "SWOT Analysis" at bounding box center [67, 136] width 6 height 6
radio input "true"
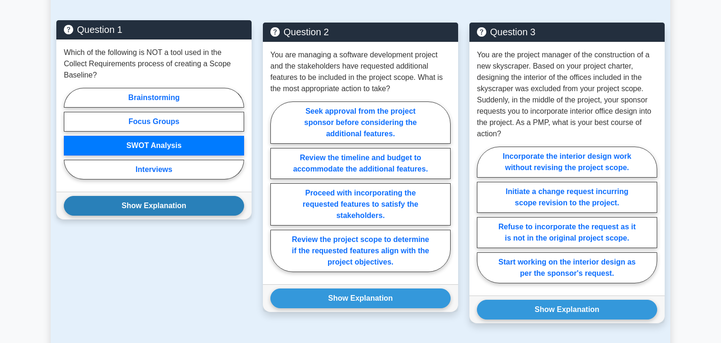
click at [128, 204] on button "Show Explanation" at bounding box center [154, 206] width 180 height 20
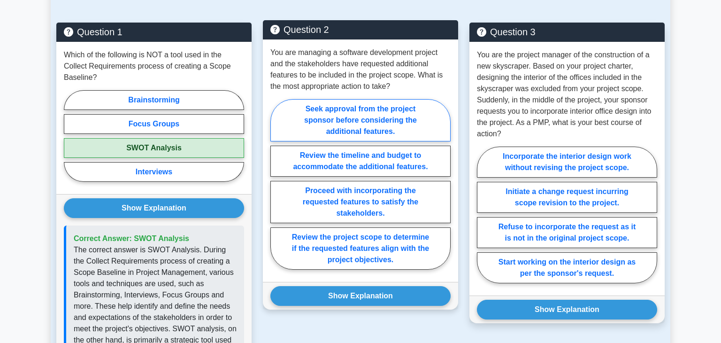
click at [380, 119] on label "Seek approval from the project sponsor before considering the additional featur…" at bounding box center [360, 120] width 180 height 42
click at [277, 184] on input "Seek approval from the project sponsor before considering the additional featur…" at bounding box center [273, 187] width 6 height 6
radio input "true"
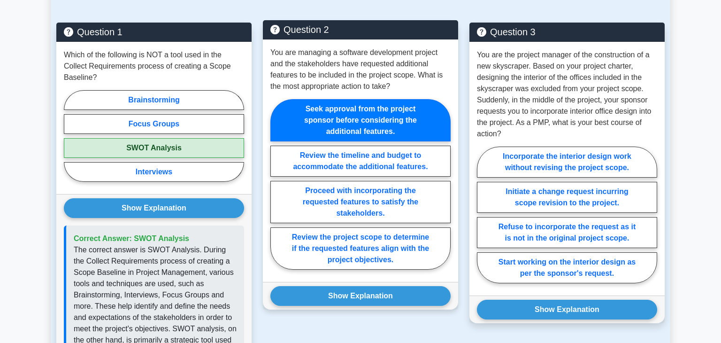
click at [342, 284] on div "Show Explanation Correct Answer: Review the project scope to determine if the r…" at bounding box center [360, 296] width 195 height 28
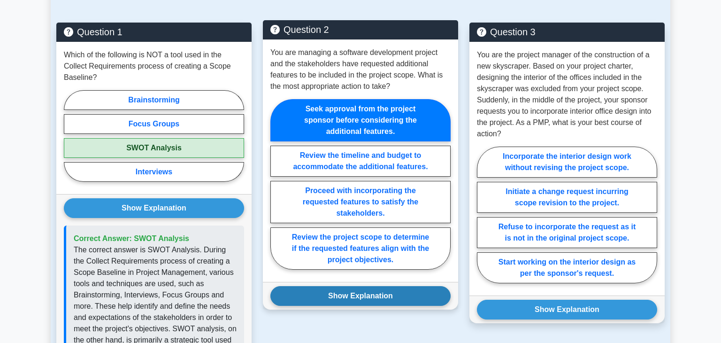
click at [331, 294] on button "Show Explanation" at bounding box center [360, 296] width 180 height 20
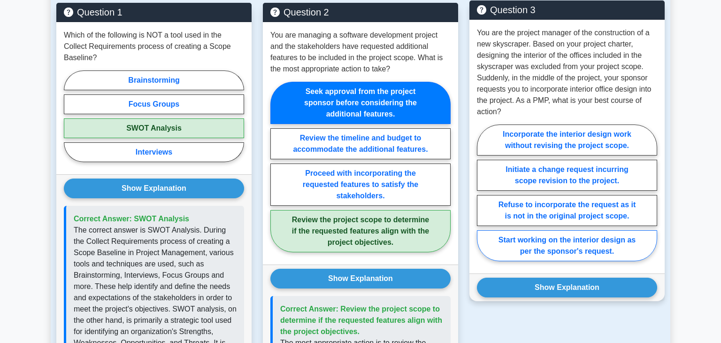
scroll to position [676, 0]
click at [529, 171] on label "Initiate a change request incurring scope revision to the project." at bounding box center [567, 175] width 180 height 31
click at [483, 192] on input "Initiate a change request incurring scope revision to the project." at bounding box center [480, 195] width 6 height 6
radio input "true"
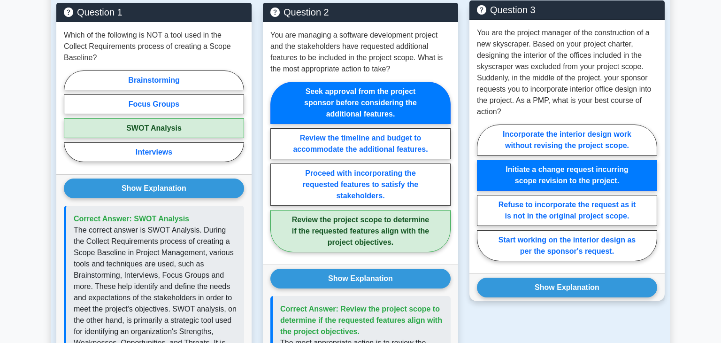
click at [538, 275] on div "Show Explanation Correct Answer: Initiate a change request incurring scope revi…" at bounding box center [566, 287] width 195 height 28
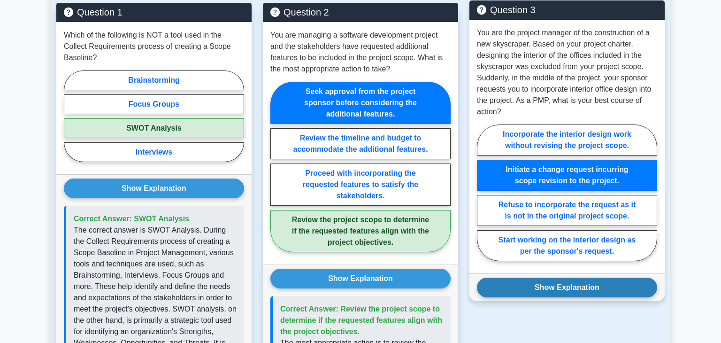
click at [531, 288] on button "Show Explanation" at bounding box center [567, 287] width 180 height 20
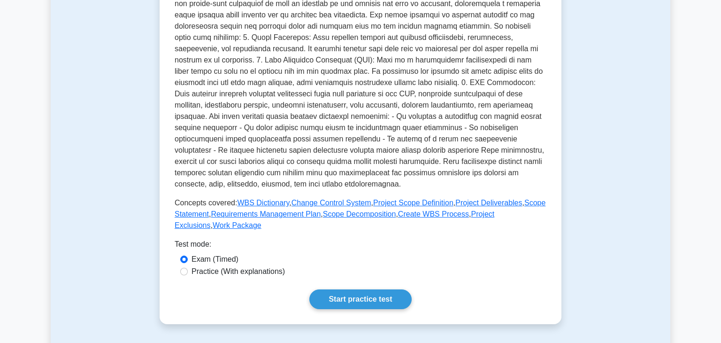
scroll to position [0, 0]
